Goal: Task Accomplishment & Management: Use online tool/utility

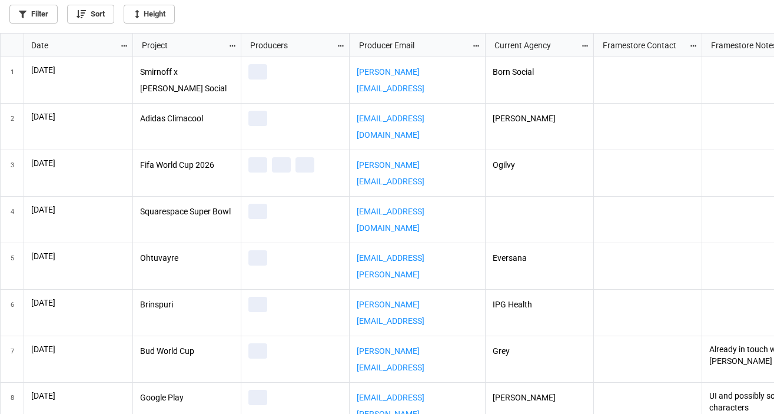
scroll to position [374, 767]
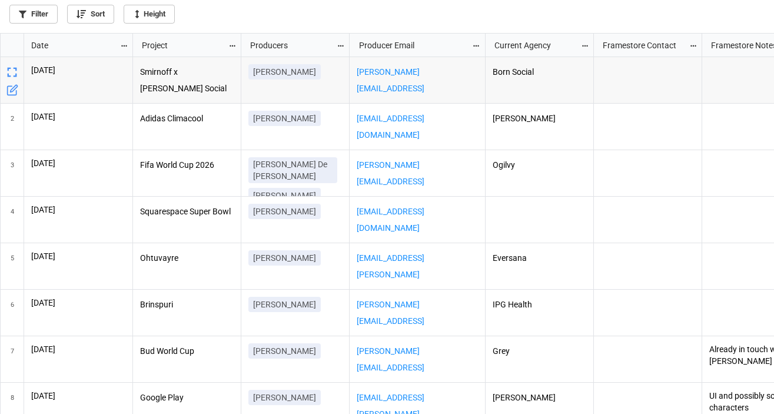
click at [122, 47] on icon "grid" at bounding box center [124, 46] width 8 height 8
click at [137, 65] on li "Sort" at bounding box center [144, 64] width 48 height 19
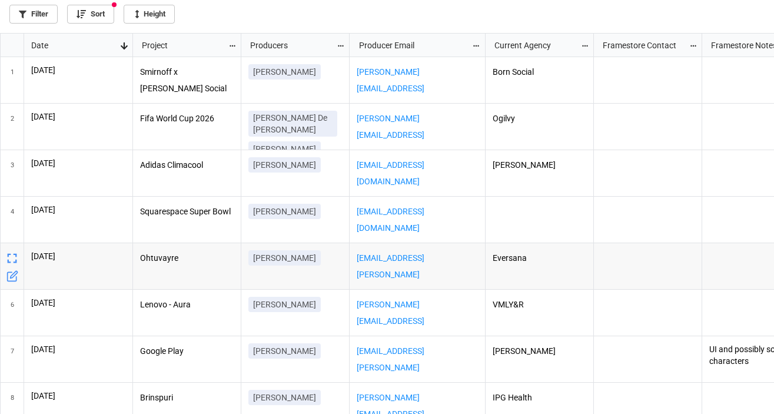
scroll to position [0, 89]
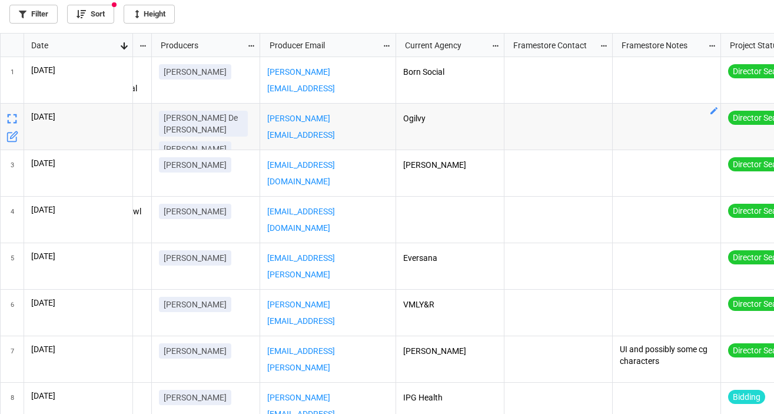
click at [684, 121] on div "grid" at bounding box center [667, 127] width 108 height 47
click at [713, 111] on icon "grid" at bounding box center [714, 110] width 7 height 7
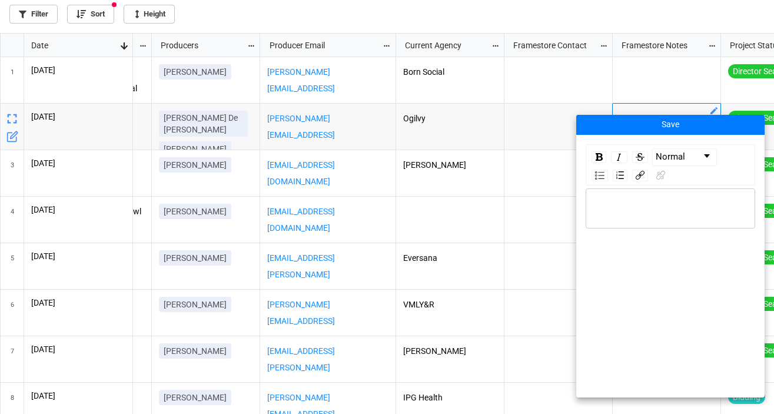
click at [633, 213] on div "rdw-editor" at bounding box center [671, 208] width 158 height 13
drag, startPoint x: 652, startPoint y: 221, endPoint x: 702, endPoint y: 203, distance: 52.5
click at [702, 203] on div "No creative yet but will likely have post needs" at bounding box center [671, 215] width 158 height 26
drag, startPoint x: 654, startPoint y: 215, endPoint x: 652, endPoint y: 208, distance: 7.9
click at [652, 208] on div "No creative yet but will be a big campaign" at bounding box center [671, 208] width 158 height 13
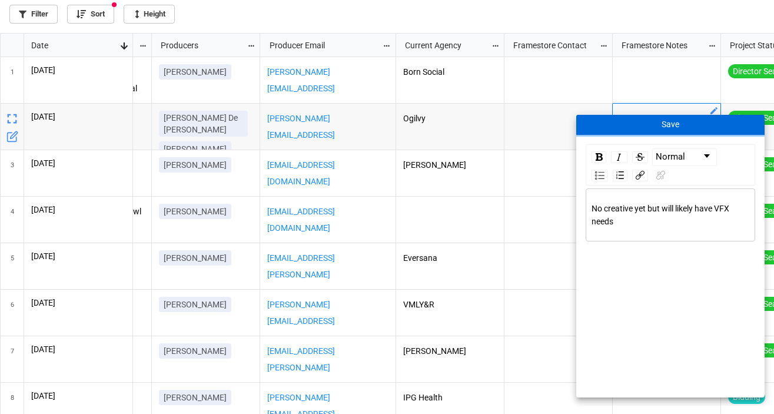
click at [674, 119] on button "Save" at bounding box center [670, 125] width 188 height 20
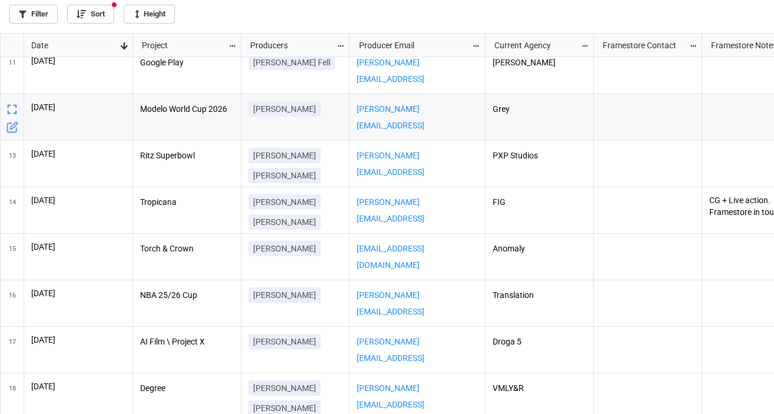
scroll to position [0, 0]
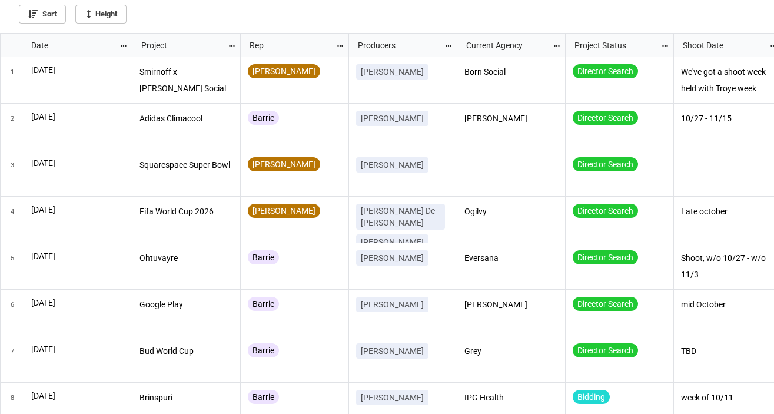
scroll to position [6, 6]
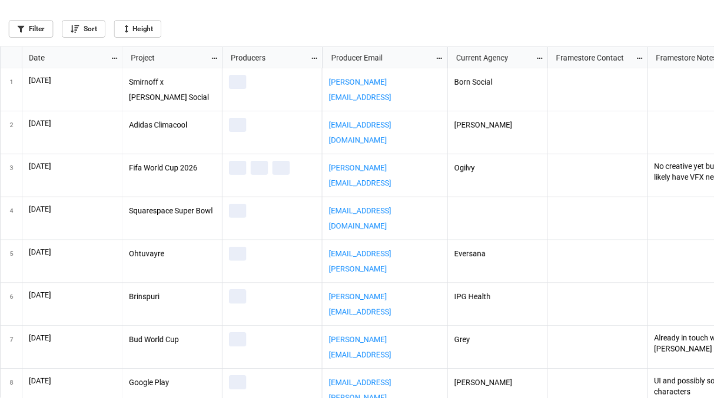
scroll to position [374, 767]
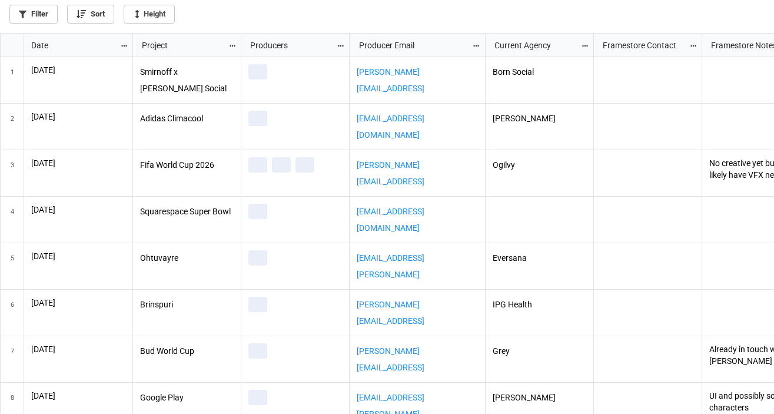
click at [121, 43] on icon "grid" at bounding box center [124, 46] width 8 height 8
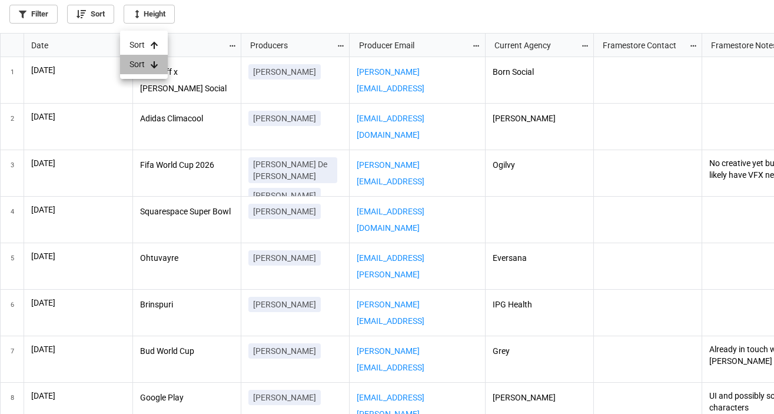
click at [135, 58] on li "Sort" at bounding box center [144, 64] width 48 height 19
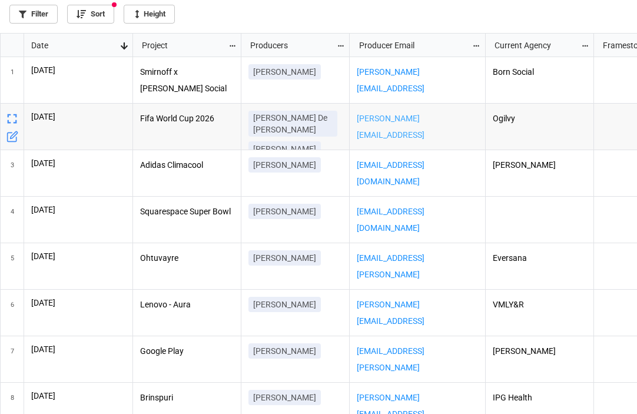
scroll to position [0, 42]
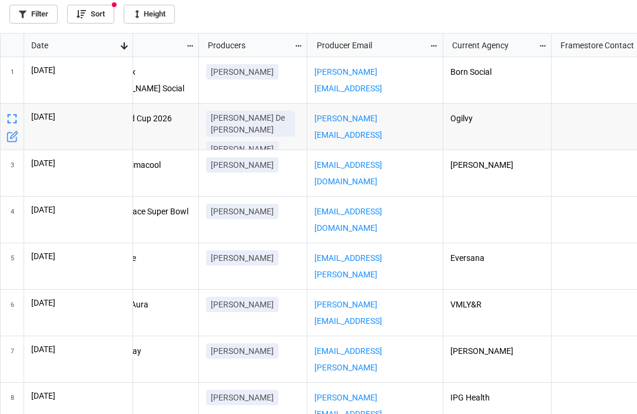
click at [299, 124] on div "Roy De La Maza Anthony Curti Manny Roblero" at bounding box center [253, 146] width 94 height 71
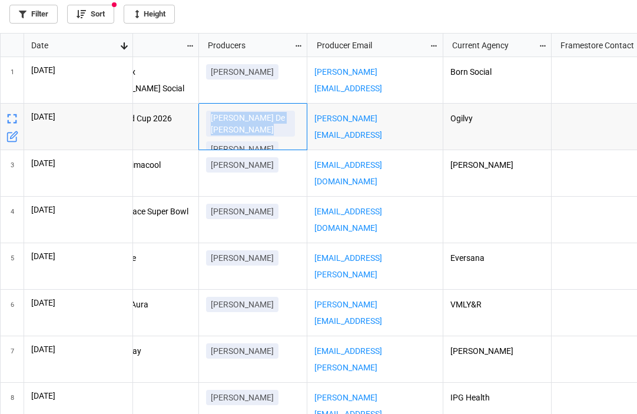
click at [299, 124] on div "Roy De La Maza Anthony Curti Manny Roblero" at bounding box center [253, 146] width 94 height 71
click at [292, 120] on div "Roy De La Maza Anthony Curti Manny Roblero" at bounding box center [253, 146] width 94 height 71
click at [9, 114] on icon "grid" at bounding box center [11, 118] width 9 height 9
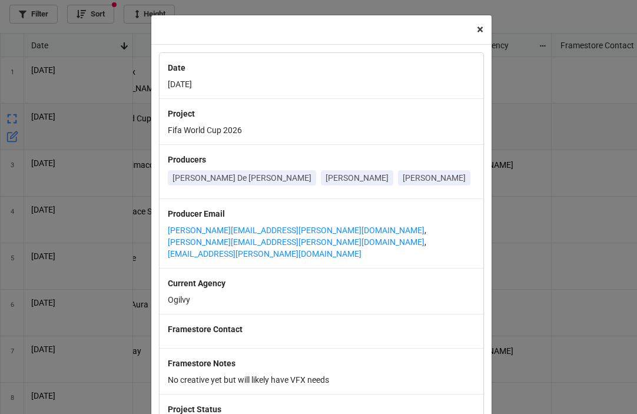
click at [477, 31] on span "×" at bounding box center [480, 29] width 6 height 14
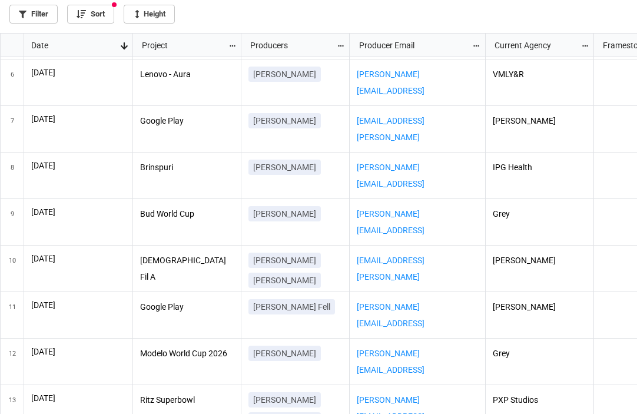
scroll to position [214, 0]
